Goal: Navigation & Orientation: Find specific page/section

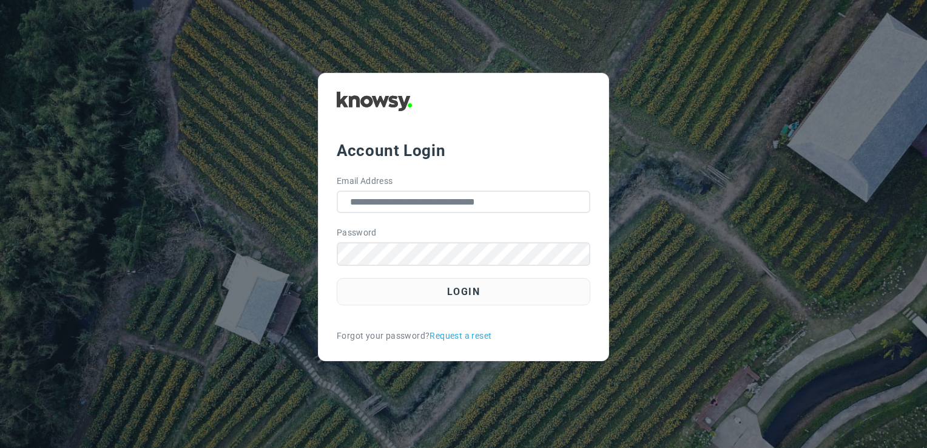
click at [445, 282] on button "Login" at bounding box center [464, 291] width 254 height 27
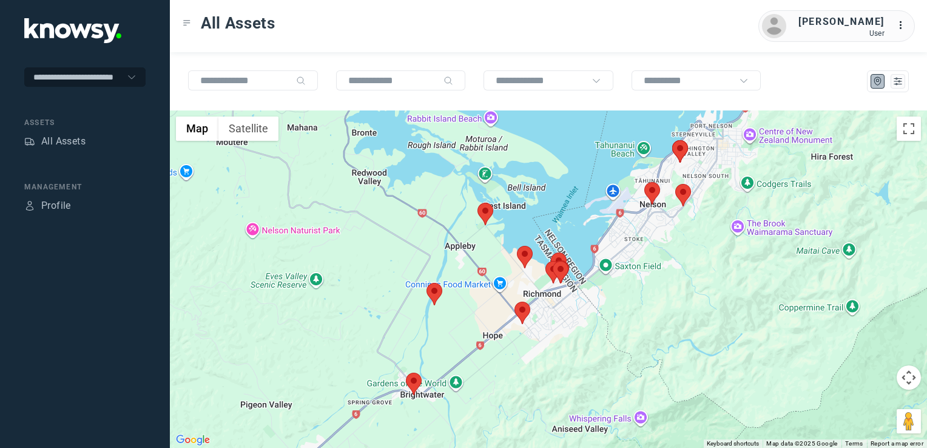
click at [481, 210] on img at bounding box center [486, 214] width 16 height 22
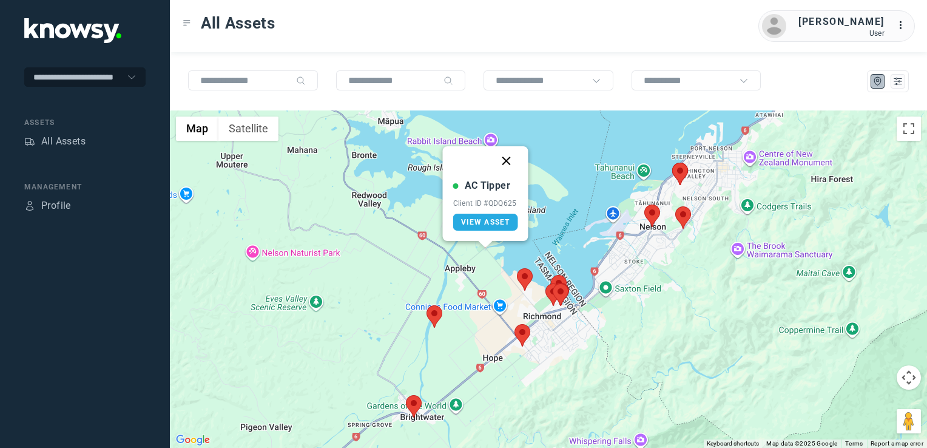
click at [507, 158] on button "Close" at bounding box center [506, 160] width 29 height 29
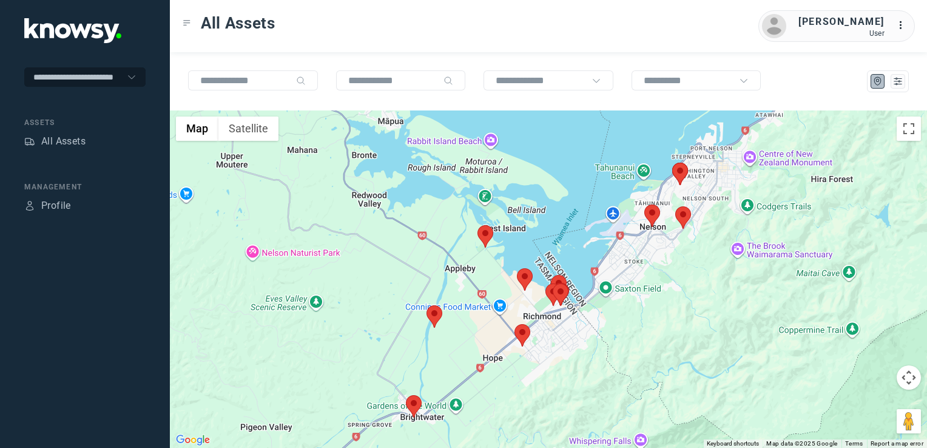
click at [416, 404] on img at bounding box center [414, 406] width 16 height 22
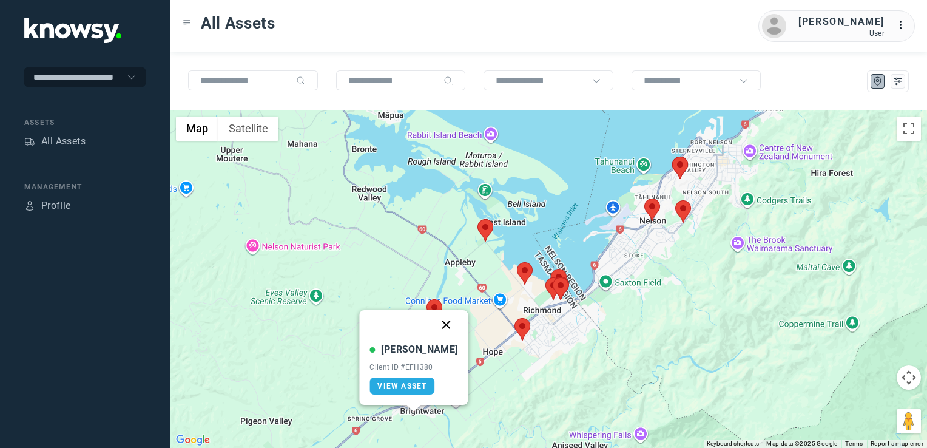
click at [439, 327] on button "Close" at bounding box center [446, 324] width 29 height 29
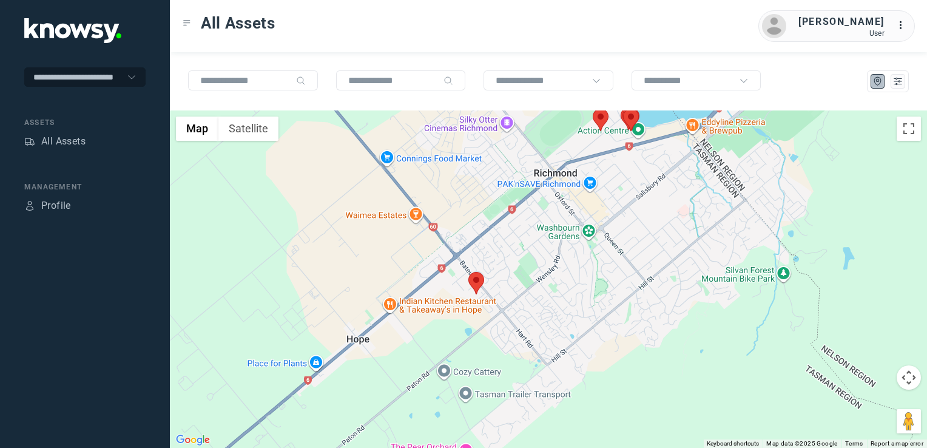
click at [474, 279] on img at bounding box center [476, 283] width 16 height 22
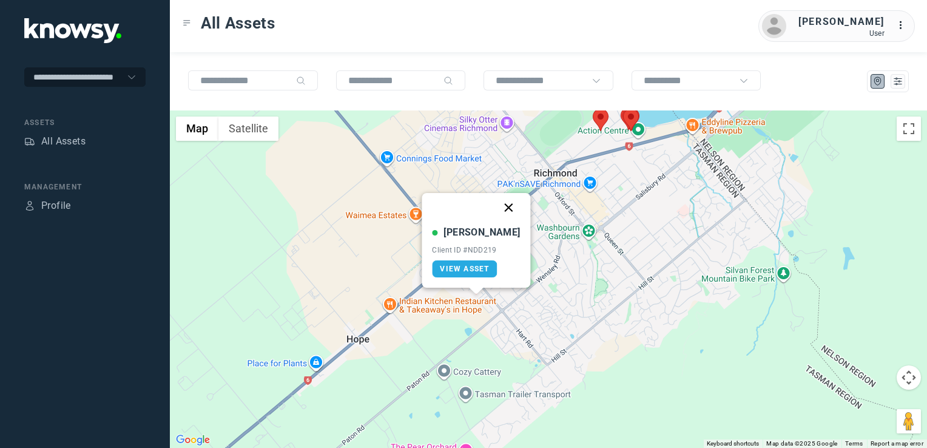
click at [497, 212] on button "Close" at bounding box center [509, 207] width 29 height 29
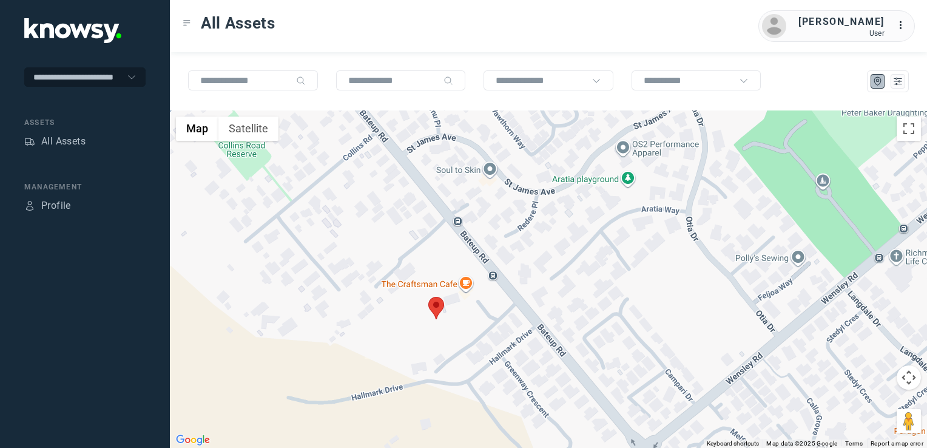
click at [488, 337] on div "To navigate, press the arrow keys." at bounding box center [548, 278] width 757 height 337
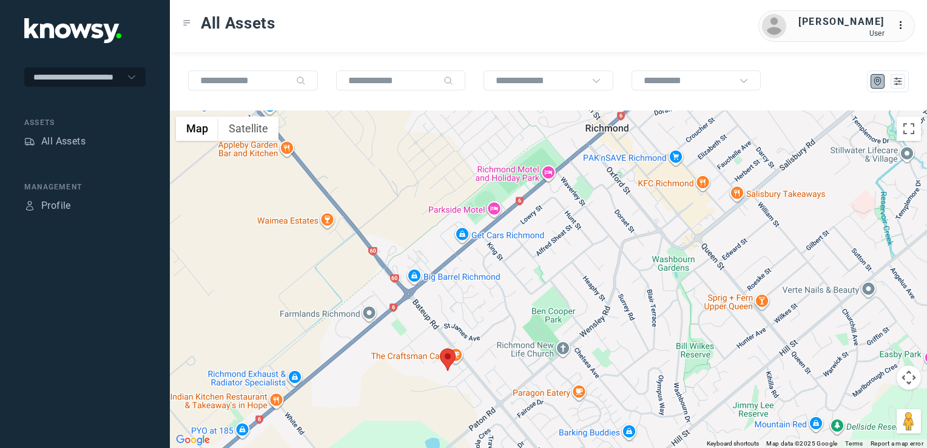
click at [484, 322] on div at bounding box center [548, 278] width 757 height 337
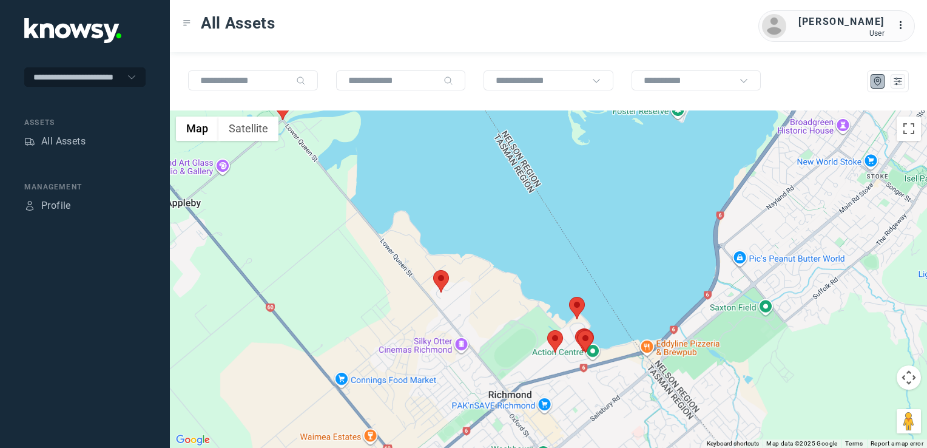
drag, startPoint x: 648, startPoint y: 346, endPoint x: 629, endPoint y: 358, distance: 22.9
click at [637, 353] on div at bounding box center [548, 278] width 757 height 337
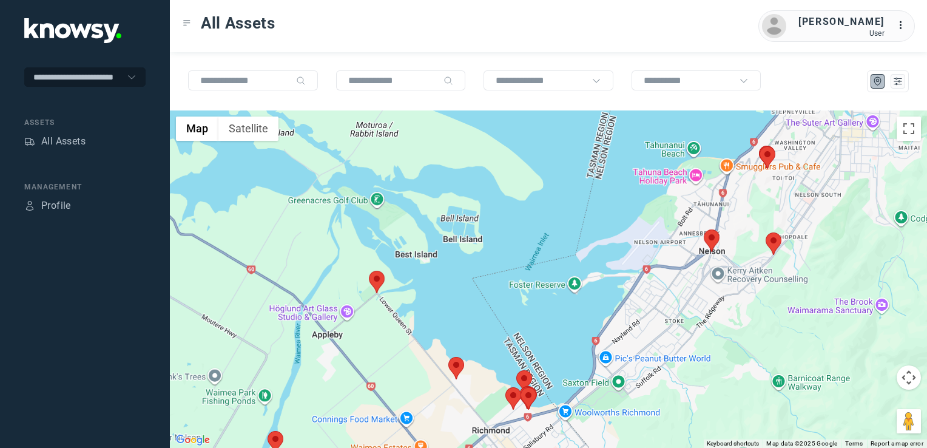
drag, startPoint x: 718, startPoint y: 318, endPoint x: 671, endPoint y: 356, distance: 60.9
click at [674, 354] on div at bounding box center [548, 278] width 757 height 337
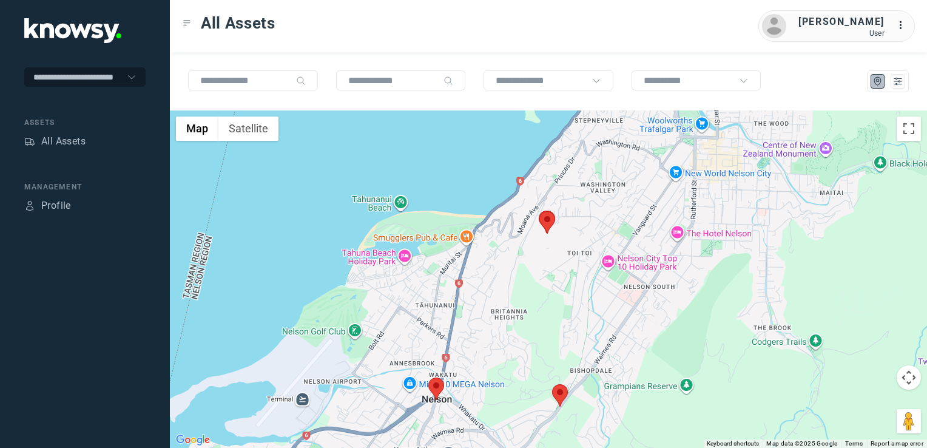
click at [556, 397] on img at bounding box center [560, 395] width 16 height 22
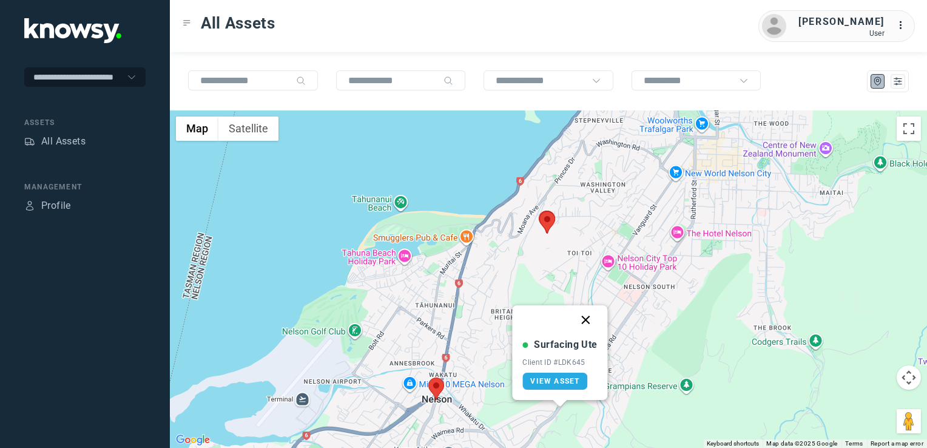
click at [584, 320] on button "Close" at bounding box center [586, 319] width 29 height 29
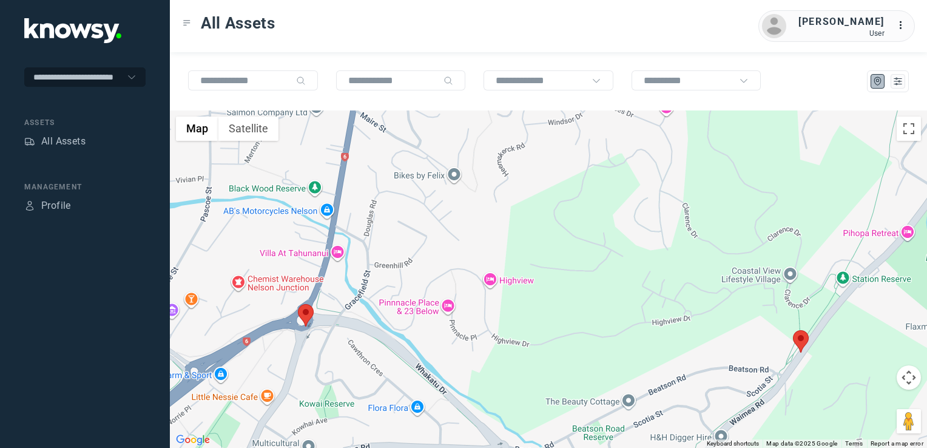
drag, startPoint x: 498, startPoint y: 330, endPoint x: 676, endPoint y: 332, distance: 177.8
click at [676, 332] on div at bounding box center [548, 278] width 757 height 337
click at [306, 315] on img at bounding box center [306, 315] width 16 height 22
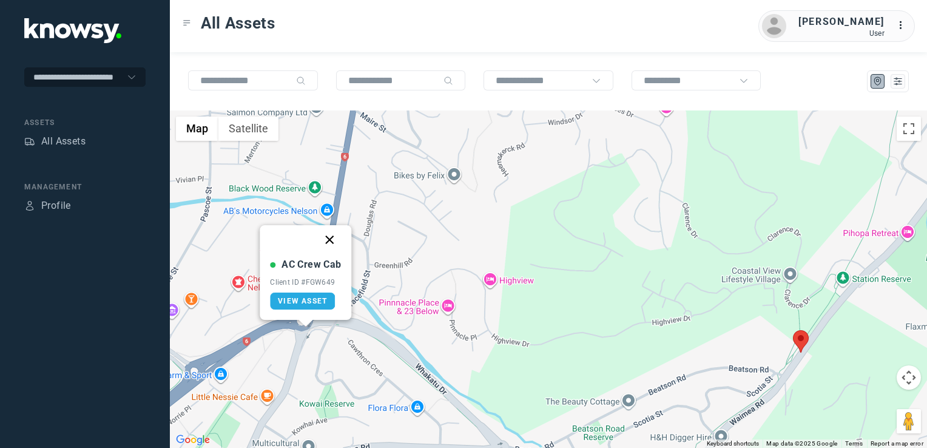
click at [328, 232] on button "Close" at bounding box center [330, 239] width 29 height 29
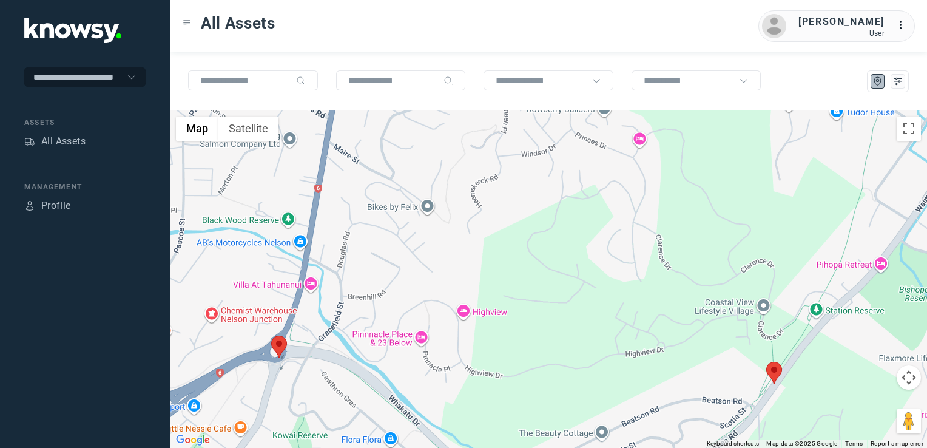
drag, startPoint x: 515, startPoint y: 220, endPoint x: 409, endPoint y: 380, distance: 191.9
click at [416, 371] on div "To navigate, press the arrow keys." at bounding box center [548, 278] width 757 height 337
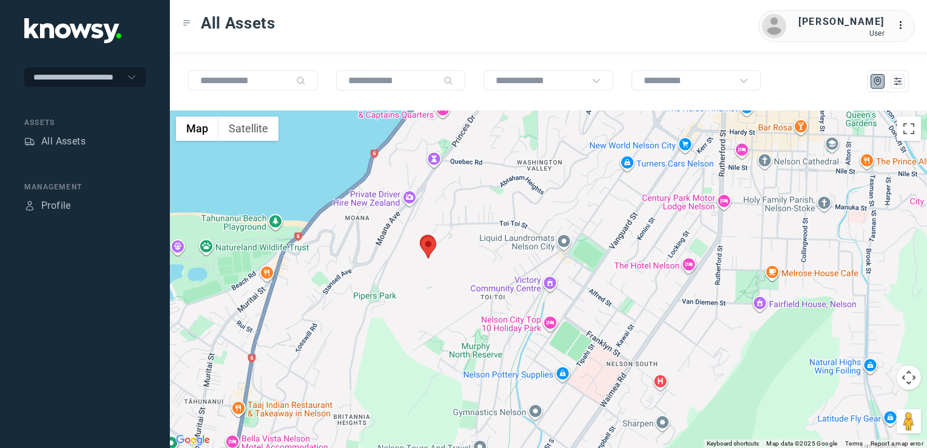
click at [432, 246] on img at bounding box center [429, 247] width 16 height 22
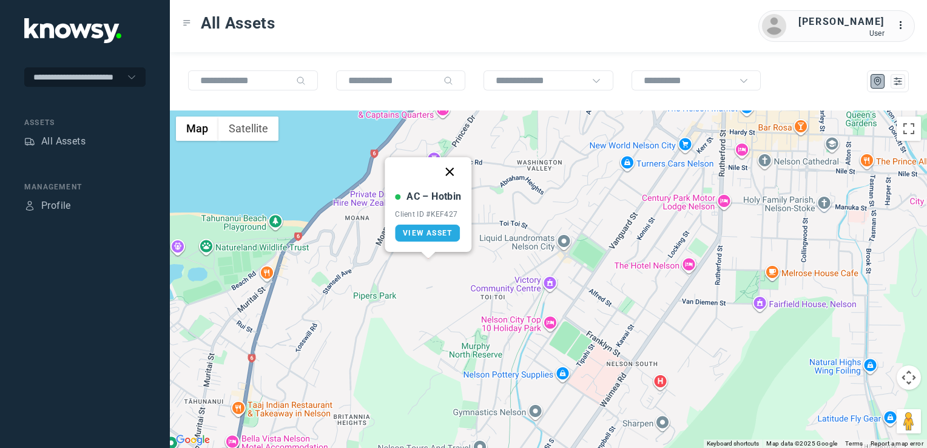
click at [451, 169] on button "Close" at bounding box center [450, 171] width 29 height 29
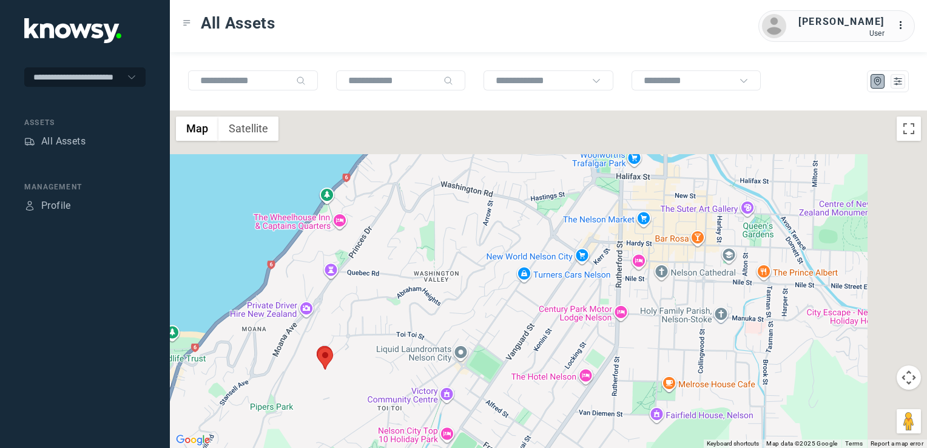
drag, startPoint x: 515, startPoint y: 335, endPoint x: 451, endPoint y: 353, distance: 66.1
click at [462, 372] on div at bounding box center [548, 278] width 757 height 337
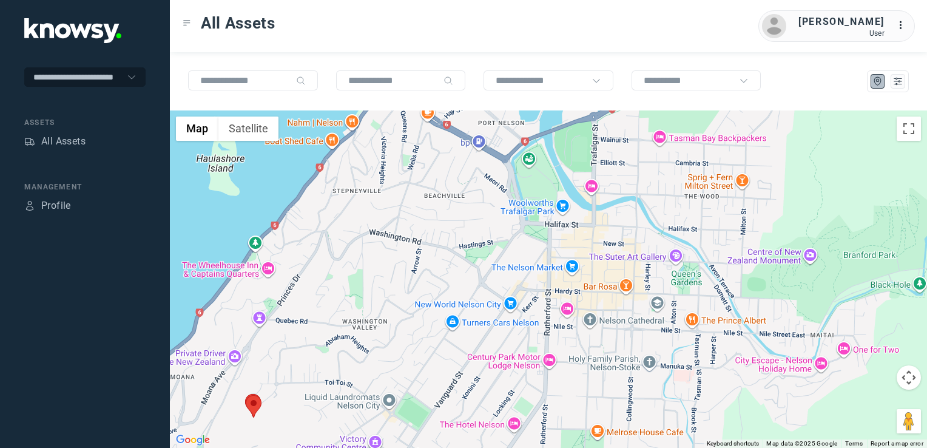
drag, startPoint x: 510, startPoint y: 309, endPoint x: 417, endPoint y: 370, distance: 110.9
click at [416, 373] on div at bounding box center [548, 278] width 757 height 337
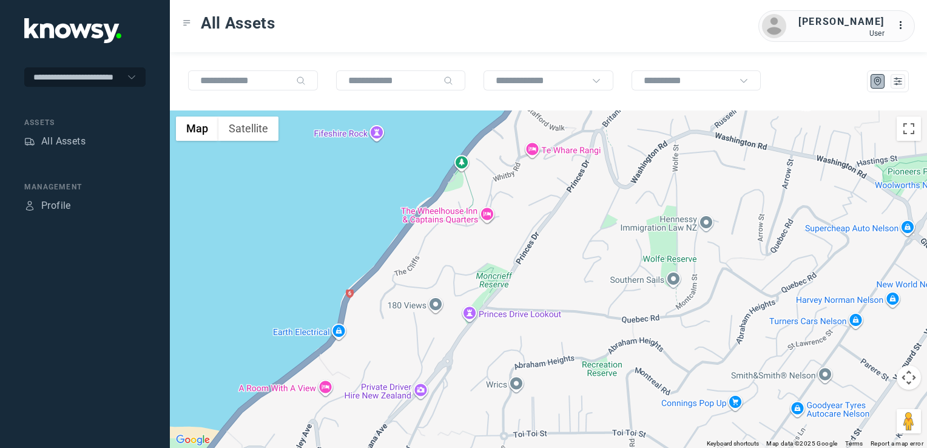
click at [485, 333] on div at bounding box center [548, 278] width 757 height 337
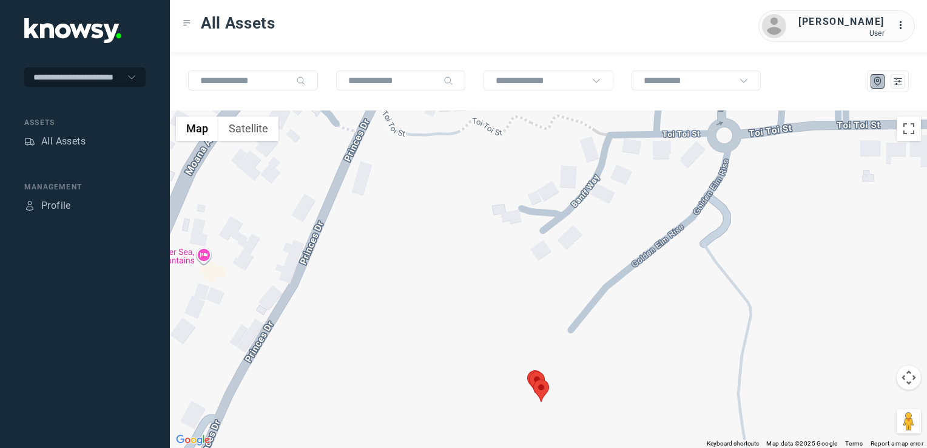
drag, startPoint x: 485, startPoint y: 385, endPoint x: 485, endPoint y: 284, distance: 101.3
click at [485, 303] on div at bounding box center [548, 278] width 757 height 337
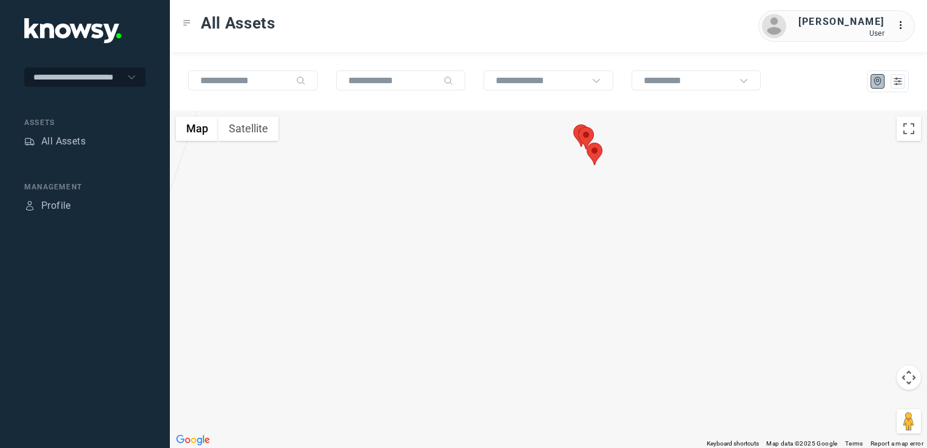
drag, startPoint x: 559, startPoint y: 225, endPoint x: 544, endPoint y: 350, distance: 125.3
click at [544, 350] on div at bounding box center [548, 278] width 757 height 337
click at [570, 384] on img at bounding box center [569, 385] width 16 height 22
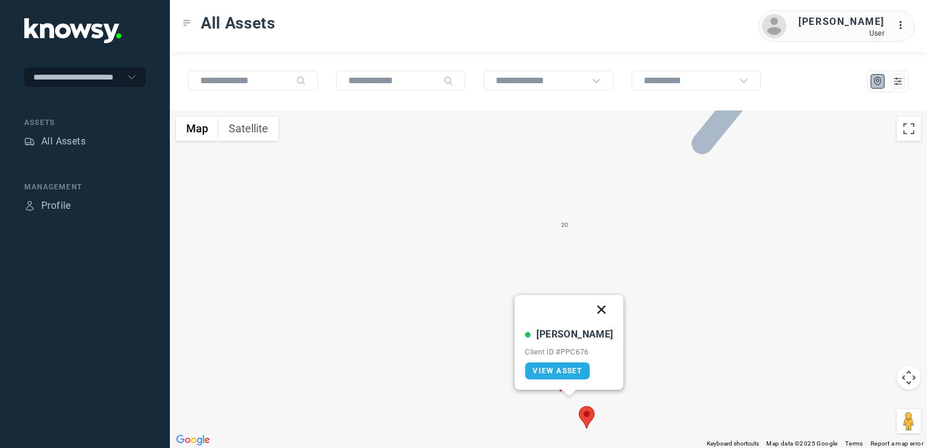
click at [592, 312] on button "Close" at bounding box center [601, 309] width 29 height 29
